Goal: Check status: Check status

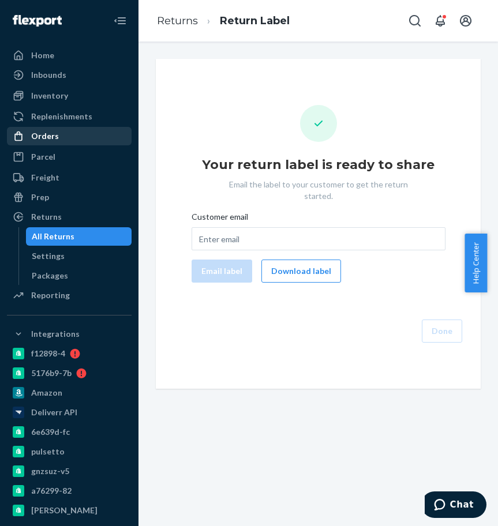
click at [54, 130] on div "Orders" at bounding box center [45, 136] width 28 height 12
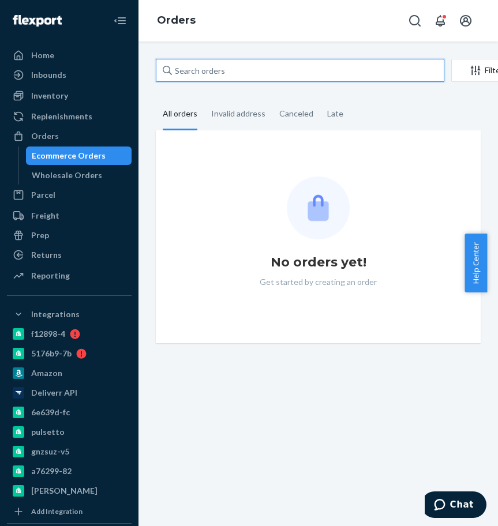
click at [191, 78] on input "text" at bounding box center [300, 70] width 288 height 23
paste input "2481465"
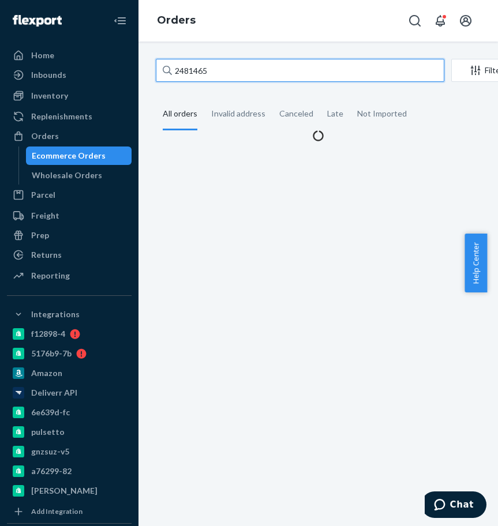
click at [191, 76] on input "2481465" at bounding box center [300, 70] width 288 height 23
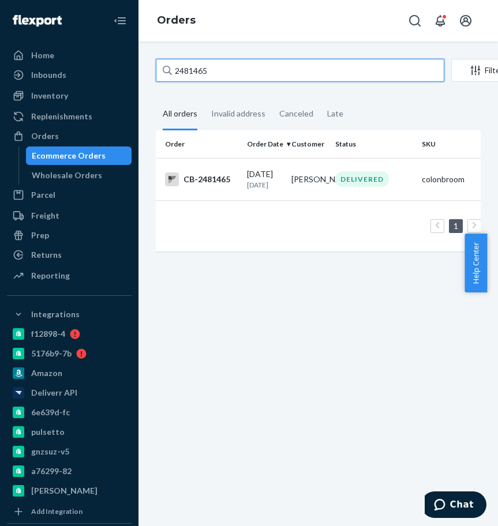
click at [213, 67] on input "2481465" at bounding box center [300, 70] width 288 height 23
click at [213, 66] on input "2481465" at bounding box center [300, 70] width 288 height 23
paste input "295032"
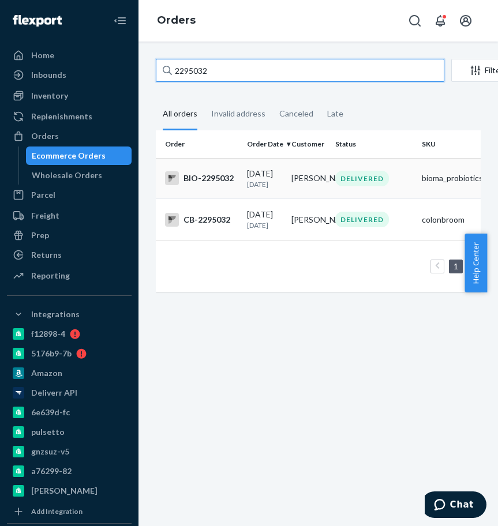
type input "2295032"
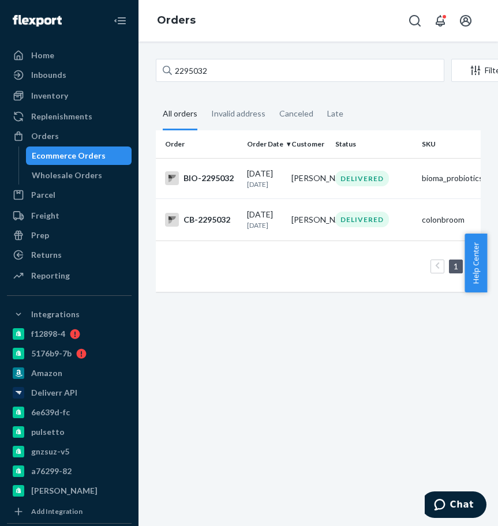
drag, startPoint x: 296, startPoint y: 188, endPoint x: 155, endPoint y: 188, distance: 141.3
click at [294, 189] on td "[PERSON_NAME]" at bounding box center [309, 178] width 44 height 40
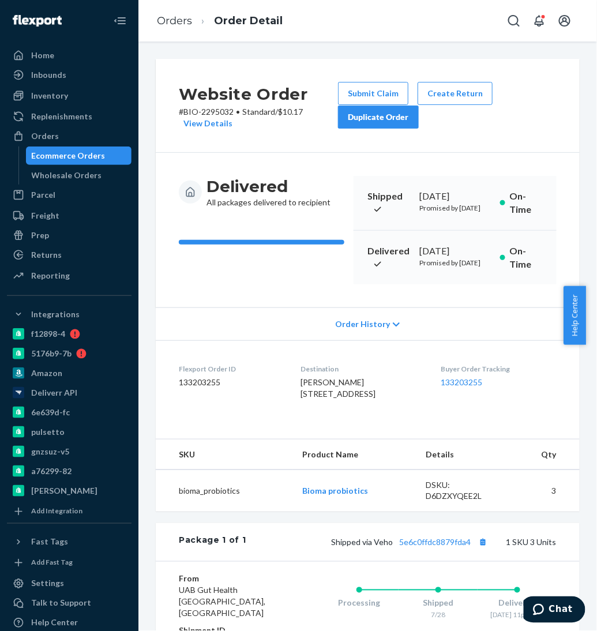
click at [427, 265] on p "Promised by [DATE]" at bounding box center [455, 263] width 72 height 10
click at [427, 258] on div "[DATE]" at bounding box center [455, 250] width 72 height 13
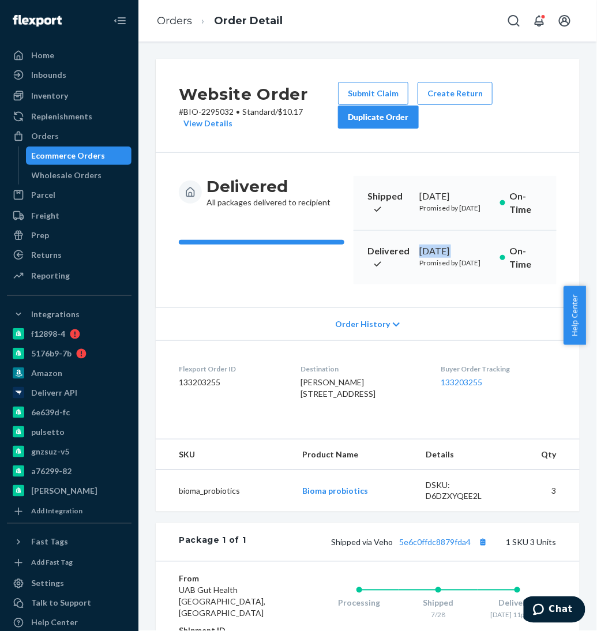
copy div "[DATE]"
